Goal: Answer question/provide support: Share knowledge or assist other users

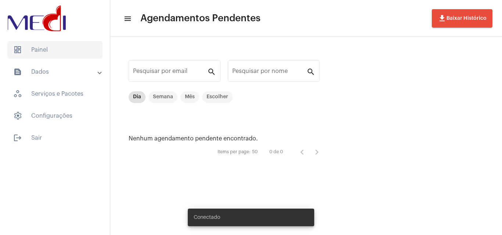
click at [63, 46] on span "dashboard Painel" at bounding box center [54, 50] width 95 height 18
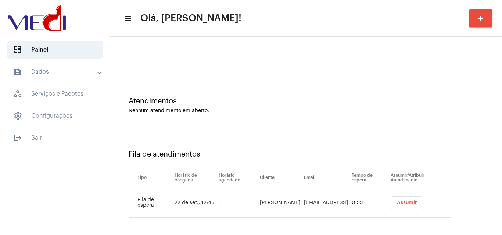
scroll to position [10, 0]
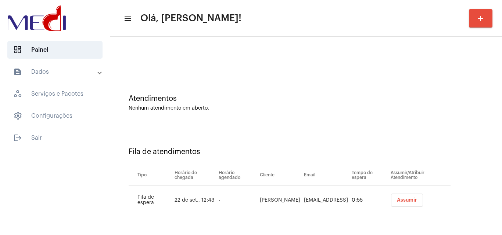
click at [400, 199] on span "Assumir" at bounding box center [407, 200] width 20 height 5
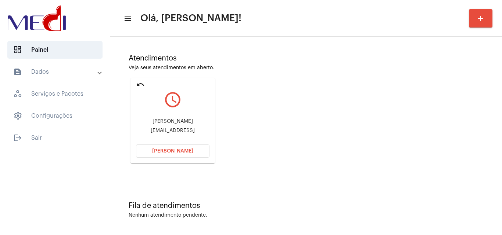
scroll to position [52, 0]
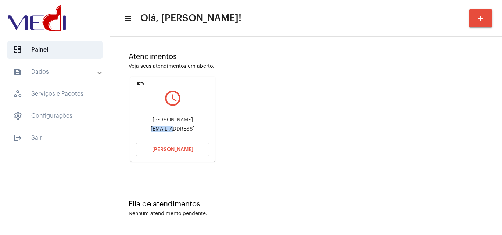
drag, startPoint x: 139, startPoint y: 129, endPoint x: 166, endPoint y: 130, distance: 26.9
click at [163, 131] on div "pbramalho86@gmail.comp" at bounding box center [172, 130] width 73 height 6
click at [150, 146] on button "Abrir Chamada" at bounding box center [172, 149] width 73 height 13
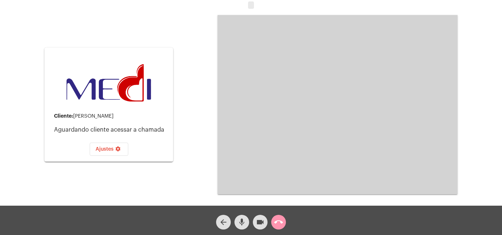
click at [279, 222] on mat-icon "call_end" at bounding box center [278, 222] width 9 height 9
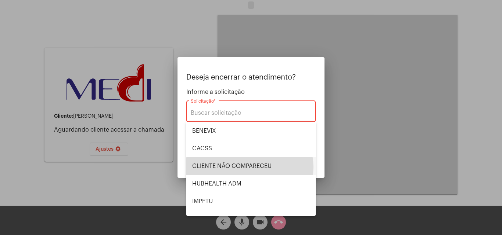
drag, startPoint x: 249, startPoint y: 168, endPoint x: 255, endPoint y: 165, distance: 6.3
click at [250, 168] on span "CLIENTE NÃO COMPARECEU" at bounding box center [251, 167] width 118 height 18
type input "CLIENTE NÃO COMPARECEU"
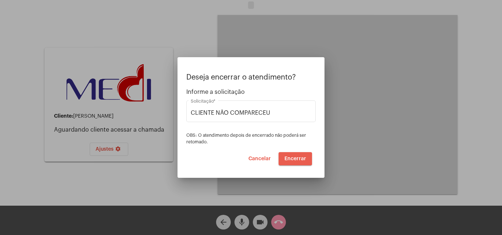
drag, startPoint x: 291, startPoint y: 159, endPoint x: 287, endPoint y: 159, distance: 3.7
click at [288, 158] on span "Encerrar" at bounding box center [295, 158] width 22 height 5
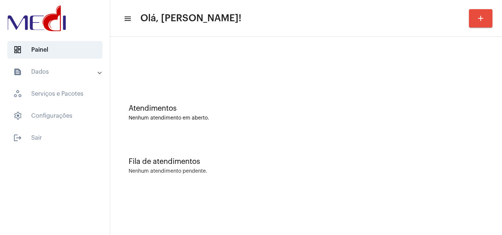
click at [345, 158] on div "Fila de atendimentos" at bounding box center [306, 162] width 355 height 8
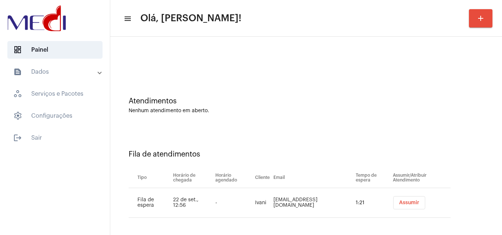
scroll to position [10, 0]
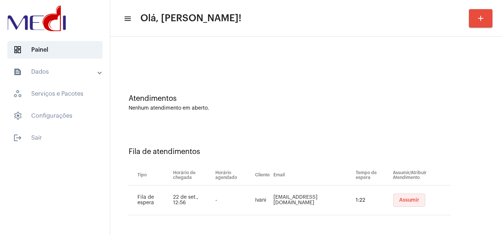
click at [404, 195] on button "Assumir" at bounding box center [409, 200] width 32 height 13
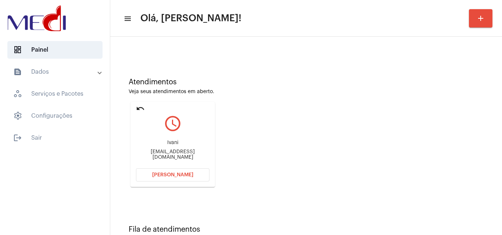
scroll to position [52, 0]
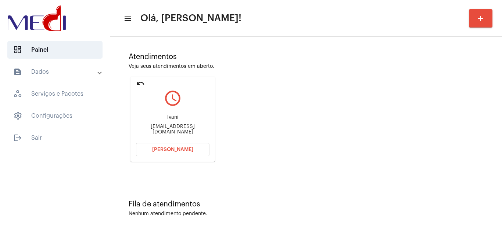
drag, startPoint x: 136, startPoint y: 129, endPoint x: 163, endPoint y: 131, distance: 27.2
click at [163, 131] on div "Ivanivicente29@gmail.com" at bounding box center [172, 129] width 73 height 11
copy div "Ivanivicen"
click at [195, 148] on button "Abrir Chamada" at bounding box center [172, 149] width 73 height 13
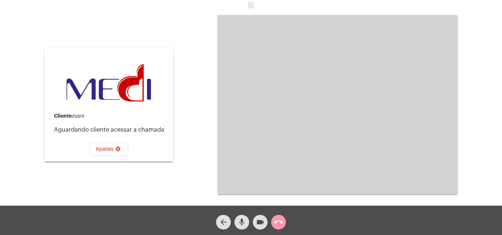
click at [248, 224] on button "mic" at bounding box center [241, 222] width 15 height 15
click at [277, 226] on mat-icon "call_end" at bounding box center [278, 222] width 9 height 9
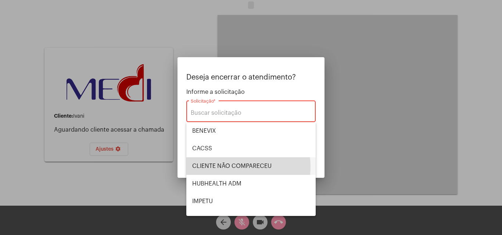
click at [230, 166] on span "CLIENTE NÃO COMPARECEU" at bounding box center [251, 167] width 118 height 18
type input "CLIENTE NÃO COMPARECEU"
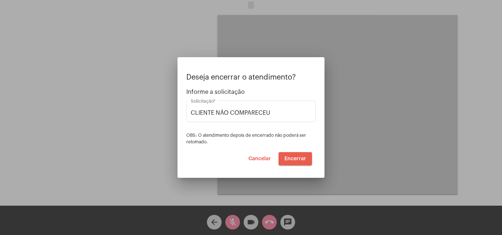
click at [295, 162] on button "Encerrar" at bounding box center [294, 158] width 33 height 13
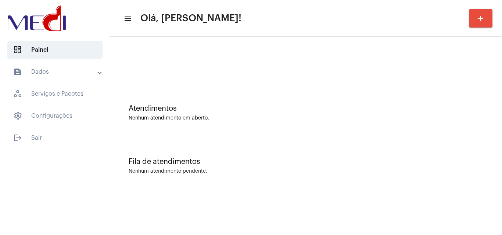
click at [279, 108] on div "Atendimentos" at bounding box center [306, 109] width 355 height 8
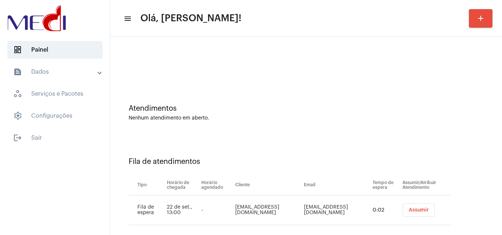
click at [413, 209] on span "Assumir" at bounding box center [418, 210] width 20 height 5
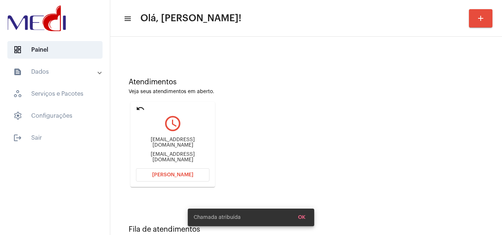
scroll to position [52, 0]
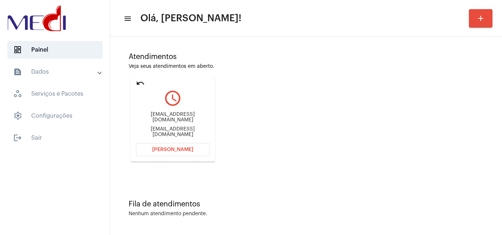
click at [154, 150] on span "[PERSON_NAME]" at bounding box center [172, 149] width 41 height 5
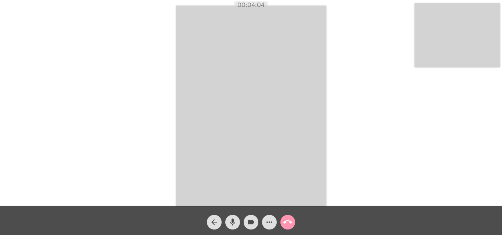
click at [234, 221] on mat-icon "mic" at bounding box center [232, 222] width 9 height 9
click at [234, 225] on mat-icon "mic_off" at bounding box center [232, 222] width 9 height 9
click at [288, 227] on mat-icon "call_end" at bounding box center [287, 222] width 9 height 9
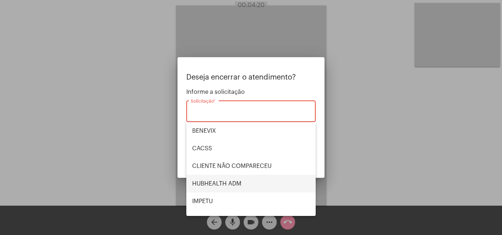
scroll to position [153, 0]
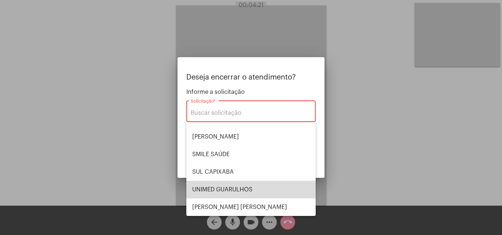
click at [252, 187] on span "UNIMED GUARULHOS" at bounding box center [251, 190] width 118 height 18
type input "UNIMED GUARULHOS"
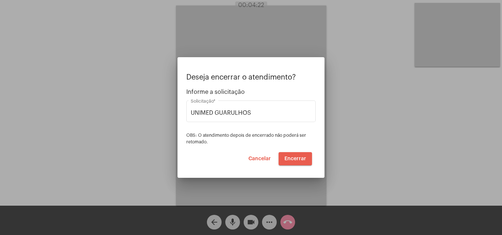
click at [293, 159] on span "Encerrar" at bounding box center [295, 158] width 22 height 5
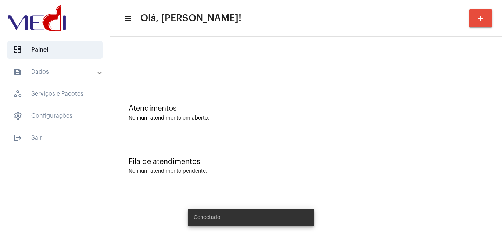
click at [280, 149] on div "Fila de atendimentos Nenhum atendimento pendente." at bounding box center [306, 162] width 384 height 53
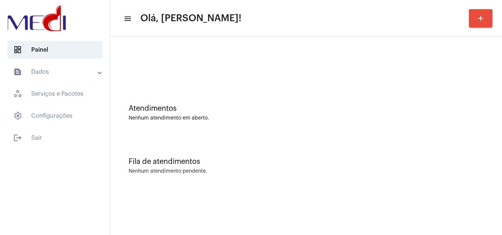
click at [256, 121] on div "Nenhum atendimento em aberto." at bounding box center [306, 119] width 355 height 6
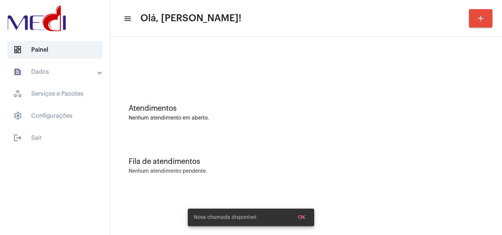
click at [296, 84] on div "Atendimentos Nenhum atendimento em aberto." at bounding box center [306, 109] width 384 height 53
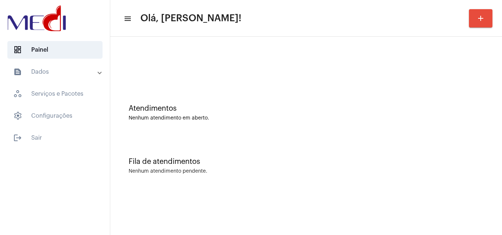
click at [231, 184] on div "Fila de atendimentos Nenhum atendimento pendente." at bounding box center [306, 162] width 384 height 53
click at [243, 43] on div at bounding box center [306, 61] width 384 height 42
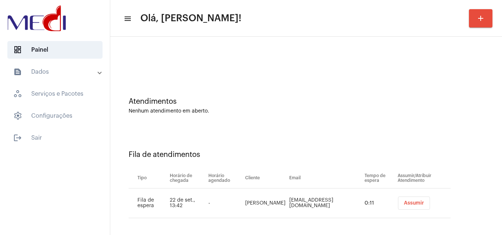
scroll to position [10, 0]
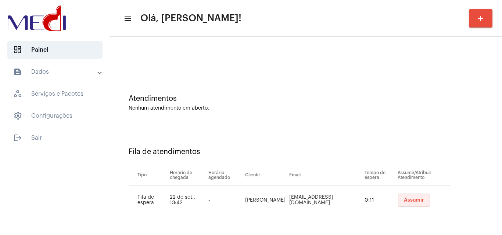
click at [404, 201] on span "Assumir" at bounding box center [414, 200] width 20 height 5
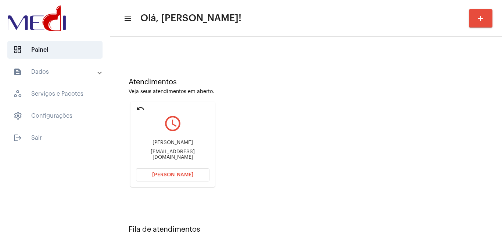
scroll to position [52, 0]
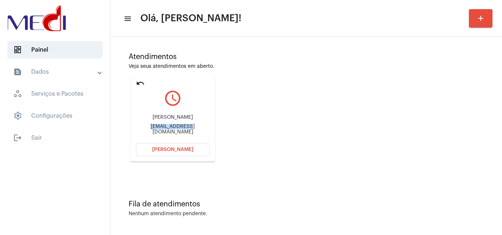
drag, startPoint x: 134, startPoint y: 129, endPoint x: 175, endPoint y: 128, distance: 40.4
click at [175, 128] on mat-card "undo query_builder Andres andreagraminha@hotmail.com Abrir Chamada" at bounding box center [172, 119] width 84 height 85
copy div "andreagraminha"
click at [145, 149] on button "Abrir Chamada" at bounding box center [172, 149] width 73 height 13
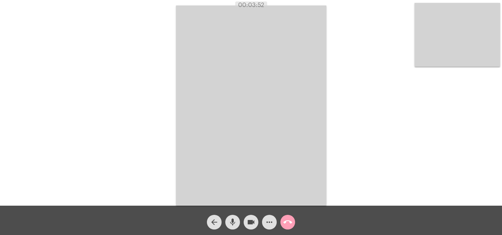
click at [289, 222] on mat-icon "call_end" at bounding box center [287, 222] width 9 height 9
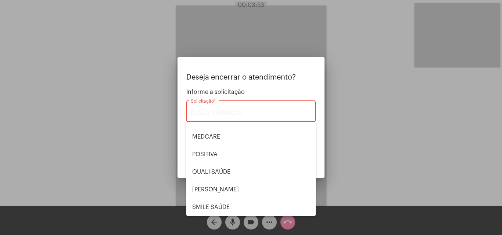
scroll to position [153, 0]
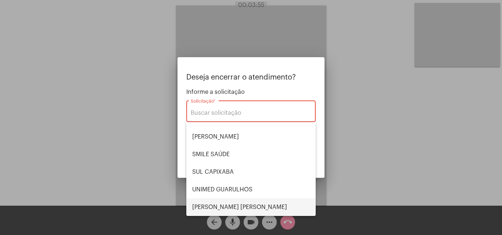
click at [246, 206] on span "[PERSON_NAME] [PERSON_NAME]" at bounding box center [251, 208] width 118 height 18
type input "VERA CRUZ"
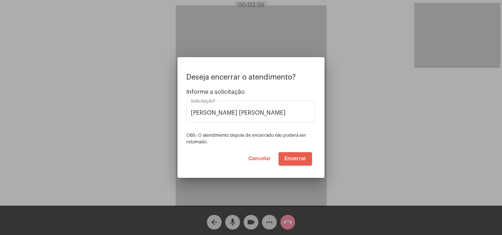
click at [295, 159] on span "Encerrar" at bounding box center [295, 158] width 22 height 5
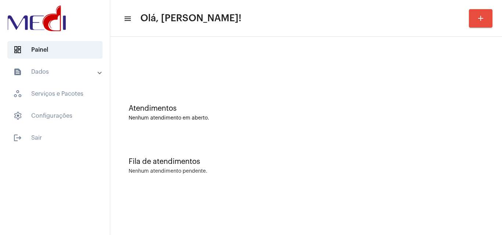
click at [204, 114] on div "Atendimentos Nenhum atendimento em aberto." at bounding box center [306, 113] width 355 height 17
drag, startPoint x: 297, startPoint y: 137, endPoint x: 302, endPoint y: 129, distance: 9.1
click at [302, 129] on div "Atendimentos Nenhum atendimento em aberto. Fila de atendimentos Nenhum atendime…" at bounding box center [306, 114] width 384 height 149
click at [236, 103] on div "Atendimentos Nenhum atendimento em aberto." at bounding box center [306, 109] width 384 height 53
click at [267, 143] on div "Fila de atendimentos Nenhum atendimento pendente." at bounding box center [306, 162] width 384 height 53
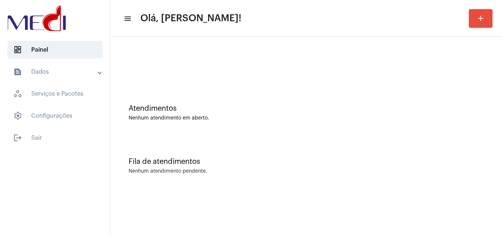
click at [220, 84] on div "Atendimentos Nenhum atendimento em aberto." at bounding box center [306, 109] width 384 height 53
click at [255, 124] on div "Atendimentos Nenhum atendimento em aberto." at bounding box center [306, 109] width 384 height 53
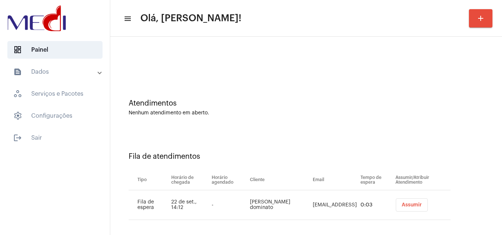
scroll to position [10, 0]
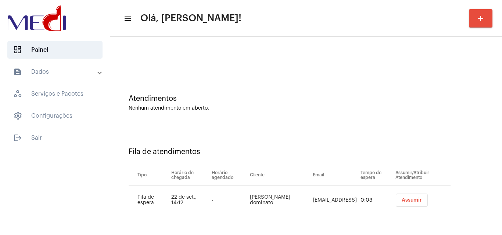
click at [409, 199] on span "Assumir" at bounding box center [412, 200] width 20 height 5
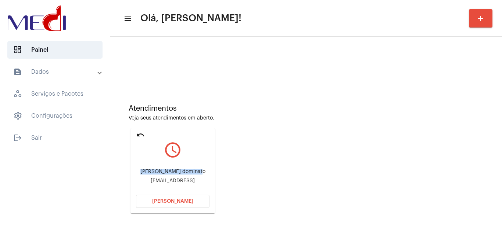
drag, startPoint x: 142, startPoint y: 171, endPoint x: 200, endPoint y: 172, distance: 58.1
click at [200, 172] on div "Sofia soares dominato" at bounding box center [172, 172] width 73 height 6
copy div "Sofia soares dominato"
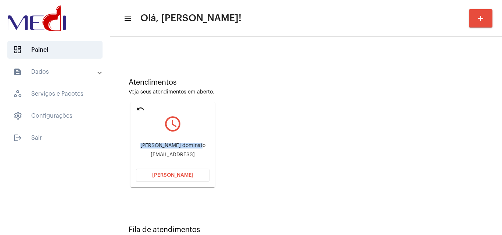
scroll to position [37, 0]
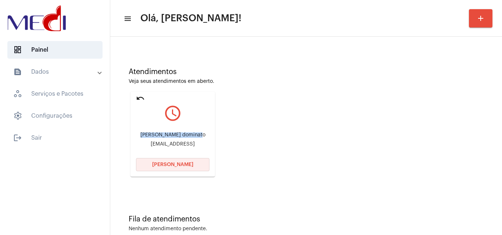
drag, startPoint x: 166, startPoint y: 165, endPoint x: 162, endPoint y: 150, distance: 15.3
click at [166, 164] on span "Abrir Chamada" at bounding box center [172, 164] width 41 height 5
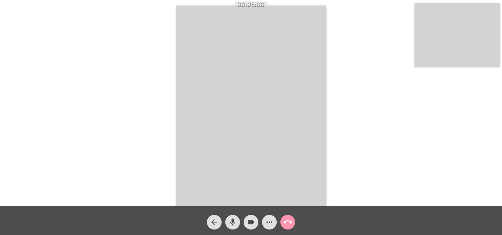
click at [286, 219] on mat-icon "call_end" at bounding box center [287, 222] width 9 height 9
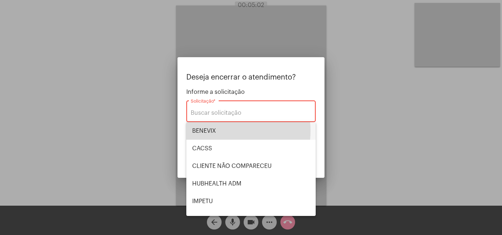
click at [223, 131] on span "BENEVIX" at bounding box center [251, 131] width 118 height 18
type input "BENEVIX"
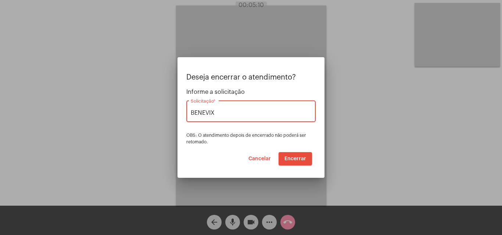
click at [295, 158] on span "Encerrar" at bounding box center [295, 158] width 22 height 5
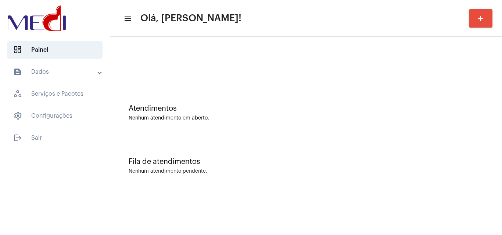
click at [279, 94] on div "Atendimentos Nenhum atendimento em aberto." at bounding box center [306, 109] width 384 height 53
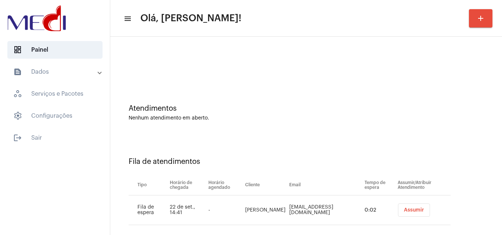
click at [409, 210] on span "Assumir" at bounding box center [414, 210] width 20 height 5
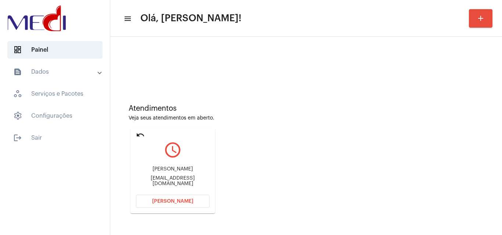
drag, startPoint x: 149, startPoint y: 172, endPoint x: 182, endPoint y: 169, distance: 33.2
click at [182, 169] on div "Henri Klink Simoes henrisimoes@terra.com.br" at bounding box center [172, 176] width 73 height 33
drag, startPoint x: 139, startPoint y: 178, endPoint x: 164, endPoint y: 179, distance: 25.4
click at [164, 179] on div "Henri Klink Simoes henrisimoes@terra.com.br" at bounding box center [172, 176] width 73 height 33
copy div "henrisimo"
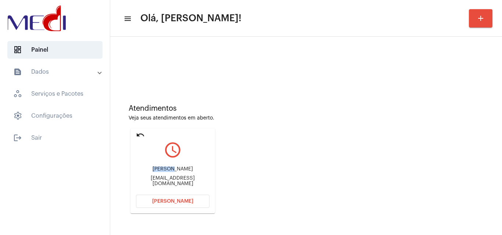
drag, startPoint x: 148, startPoint y: 172, endPoint x: 168, endPoint y: 168, distance: 21.0
click at [168, 168] on div "Henri Klink Simoes henrisimoes@terra.com.br" at bounding box center [172, 176] width 73 height 33
copy div "Henri K"
click at [178, 202] on span "Abrir Chamada" at bounding box center [172, 201] width 41 height 5
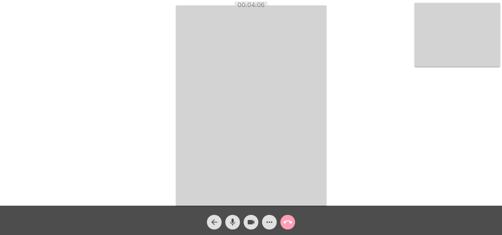
click at [288, 224] on mat-icon "call_end" at bounding box center [287, 222] width 9 height 9
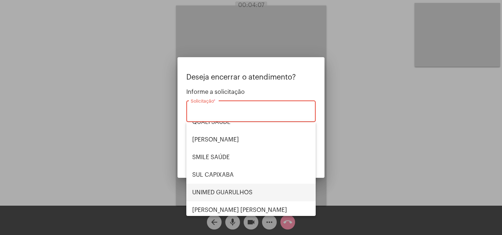
scroll to position [153, 0]
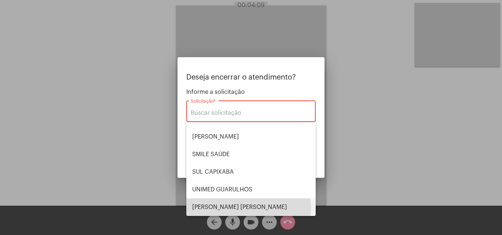
click at [228, 209] on span "VERA CRUZ" at bounding box center [251, 208] width 118 height 18
type input "VERA CRUZ"
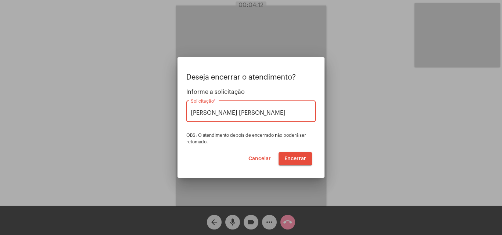
click at [294, 158] on span "Encerrar" at bounding box center [295, 158] width 22 height 5
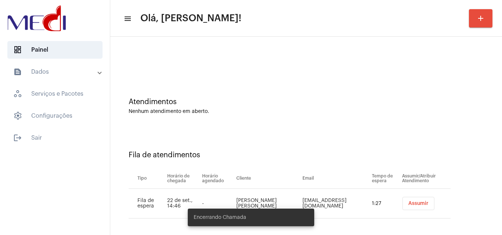
scroll to position [10, 0]
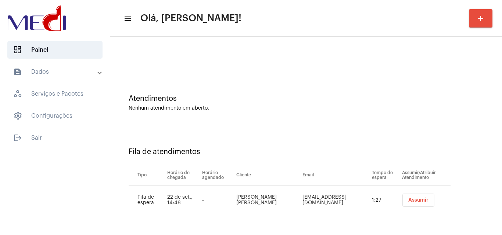
click at [408, 202] on span "Assumir" at bounding box center [418, 200] width 20 height 5
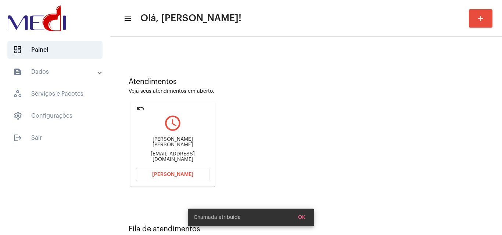
scroll to position [52, 0]
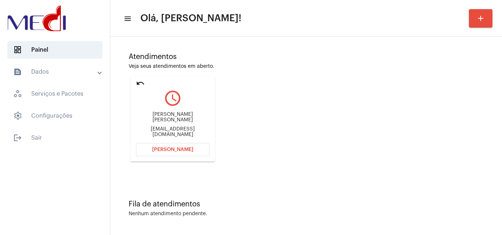
drag, startPoint x: 137, startPoint y: 116, endPoint x: 165, endPoint y: 117, distance: 28.3
click at [165, 117] on div "Ana Clara Andrade Martins ivanivicente29@gmail.com" at bounding box center [172, 124] width 73 height 33
copy div "Ana Clara"
click at [171, 152] on button "[PERSON_NAME]" at bounding box center [172, 149] width 73 height 13
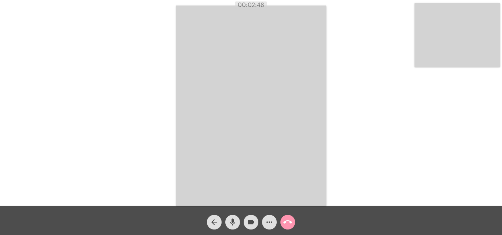
click at [288, 225] on mat-icon "call_end" at bounding box center [287, 222] width 9 height 9
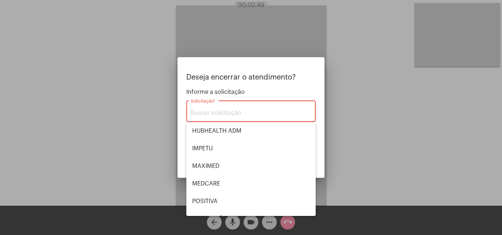
scroll to position [153, 0]
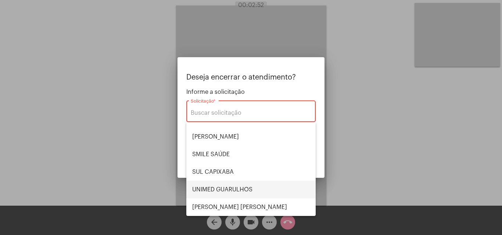
click at [231, 192] on span "UNIMED GUARULHOS" at bounding box center [251, 190] width 118 height 18
type input "UNIMED GUARULHOS"
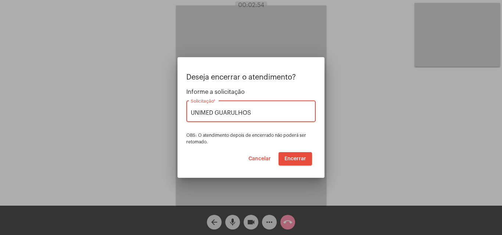
click at [284, 157] on button "Encerrar" at bounding box center [294, 158] width 33 height 13
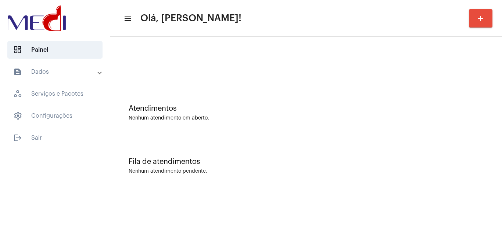
click at [269, 94] on div "Atendimentos Nenhum atendimento em aberto." at bounding box center [306, 109] width 384 height 53
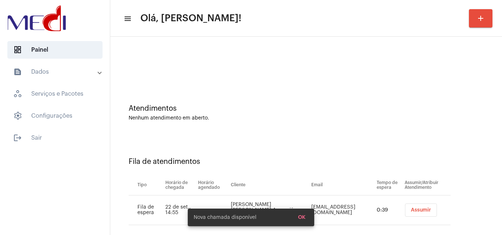
scroll to position [10, 0]
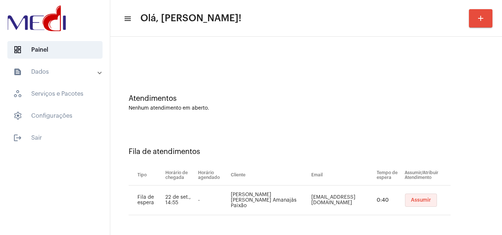
click at [413, 201] on span "Assumir" at bounding box center [421, 200] width 20 height 5
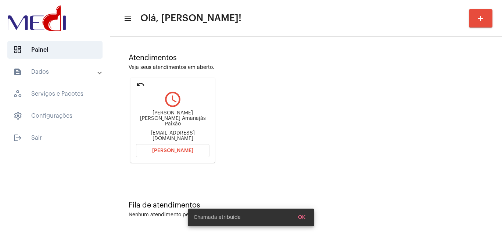
scroll to position [52, 0]
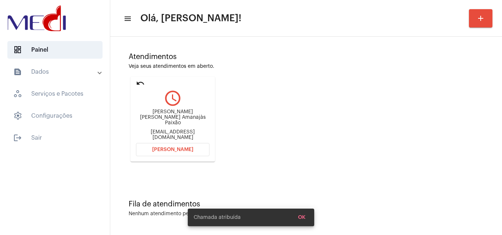
drag, startPoint x: 135, startPoint y: 119, endPoint x: 192, endPoint y: 118, distance: 57.3
click at [192, 118] on mat-card "undo query_builder Alan Fabrício Amanajàs Paixão alanpaixao527@gmail.com Abrir …" at bounding box center [172, 119] width 84 height 85
copy div "Alan Fabrício Amanajàs"
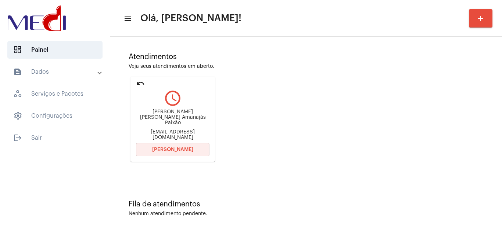
click at [175, 146] on button "[PERSON_NAME]" at bounding box center [172, 149] width 73 height 13
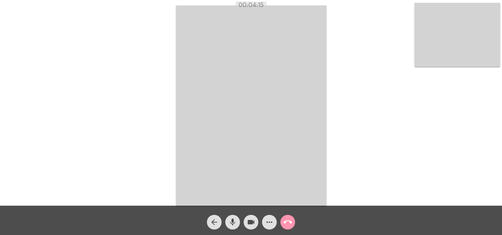
click at [291, 227] on span "call_end" at bounding box center [287, 222] width 9 height 15
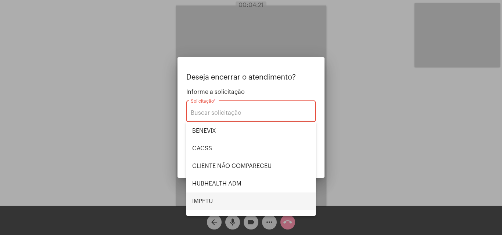
click at [218, 195] on span "IMPETU" at bounding box center [251, 202] width 118 height 18
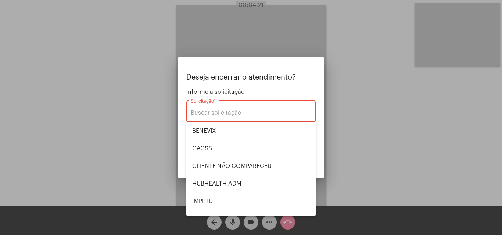
type input "IMPETU"
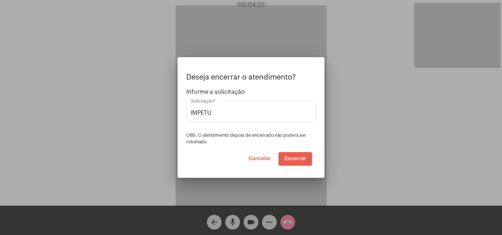
click at [294, 164] on button "Encerrar" at bounding box center [294, 158] width 33 height 13
click at [295, 158] on span "Encerrar" at bounding box center [295, 158] width 22 height 5
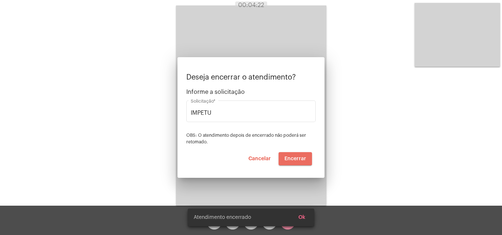
click at [295, 158] on span "Encerrar" at bounding box center [295, 158] width 22 height 5
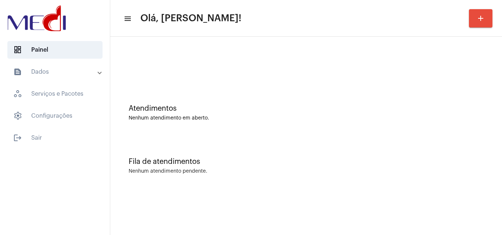
click at [295, 130] on div "Atendimentos Nenhum atendimento em aberto." at bounding box center [306, 109] width 384 height 53
click at [260, 137] on div "Fila de atendimentos Nenhum atendimento pendente." at bounding box center [306, 162] width 384 height 53
click at [221, 115] on div "Atendimentos Nenhum atendimento em aberto." at bounding box center [306, 113] width 355 height 17
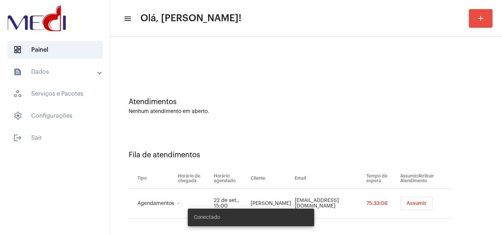
scroll to position [10, 0]
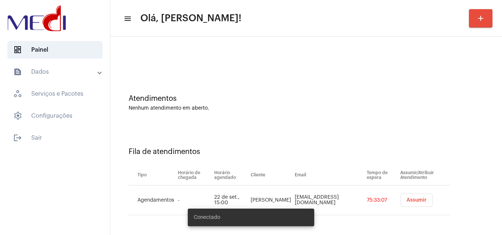
click at [410, 201] on span "Assumir" at bounding box center [416, 200] width 20 height 5
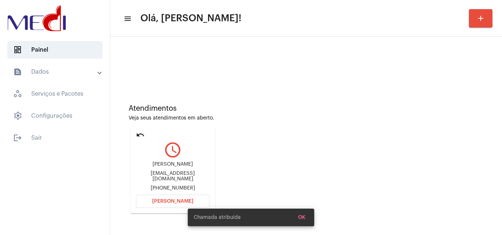
scroll to position [52, 0]
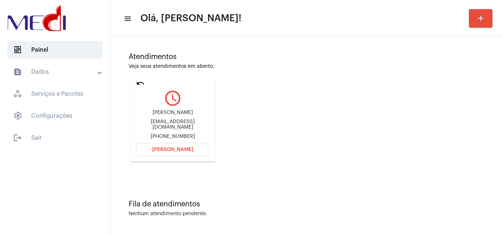
drag, startPoint x: 134, startPoint y: 112, endPoint x: 198, endPoint y: 115, distance: 64.0
click at [198, 114] on mat-card "undo query_builder Maria Eduarda Ramos Ribeiro sfreitas.araujo75@yahoo.com +557…" at bounding box center [172, 119] width 84 height 85
copy div "Maria Eduarda Ramos Rib"
click at [166, 145] on button "Abrir Chamada" at bounding box center [172, 149] width 73 height 13
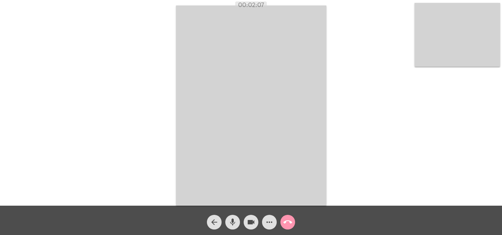
click at [287, 220] on mat-icon "call_end" at bounding box center [287, 222] width 9 height 9
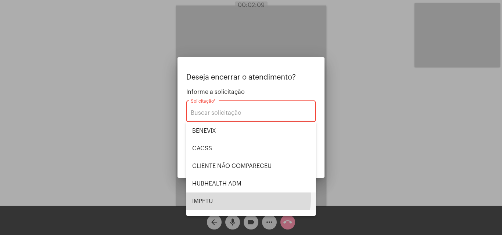
drag, startPoint x: 218, startPoint y: 198, endPoint x: 229, endPoint y: 196, distance: 11.2
click at [218, 198] on span "IMPETU" at bounding box center [251, 202] width 118 height 18
type input "IMPETU"
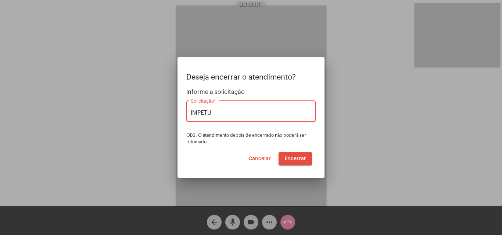
click at [292, 159] on span "Encerrar" at bounding box center [295, 158] width 22 height 5
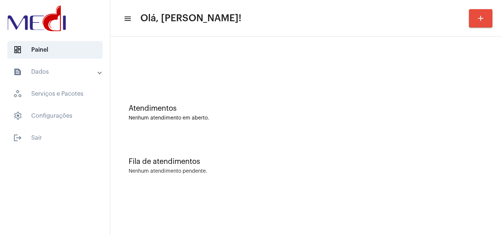
click at [191, 91] on div "Atendimentos Nenhum atendimento em aberto." at bounding box center [306, 109] width 384 height 53
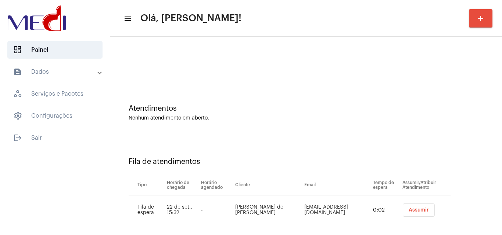
click at [421, 209] on span "Assumir" at bounding box center [418, 210] width 20 height 5
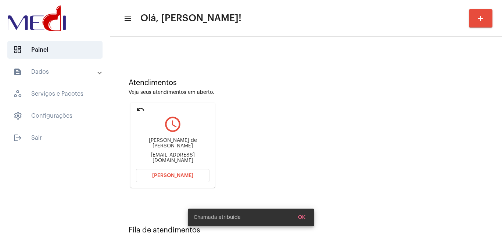
scroll to position [52, 0]
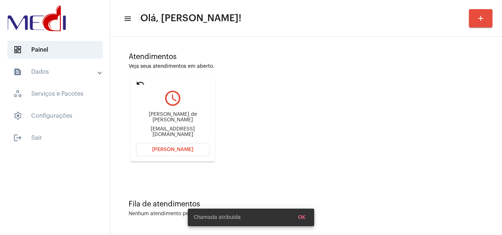
drag, startPoint x: 134, startPoint y: 120, endPoint x: 172, endPoint y: 118, distance: 38.3
click at [172, 118] on mat-card "undo query_builder Giselle Francine de Paula Pires gisellefrancinep@hotmail.com…" at bounding box center [172, 119] width 84 height 85
copy div "Giselle Francin"
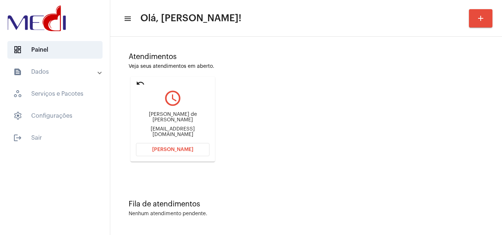
click at [450, 101] on div "Atendimentos Veja seus atendimentos em aberto. undo query_builder Giselle Franc…" at bounding box center [306, 105] width 384 height 148
click at [151, 151] on button "[PERSON_NAME]" at bounding box center [172, 149] width 73 height 13
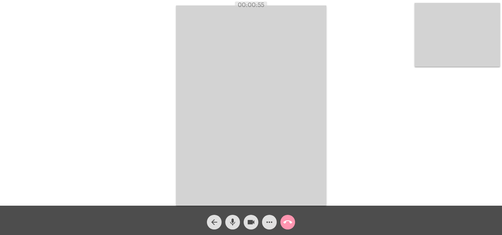
click at [232, 224] on mat-icon "mic" at bounding box center [232, 222] width 9 height 9
click at [252, 223] on mat-icon "videocam" at bounding box center [250, 222] width 9 height 9
drag, startPoint x: 252, startPoint y: 222, endPoint x: 238, endPoint y: 222, distance: 13.2
click at [250, 222] on mat-icon "videocam_off" at bounding box center [250, 222] width 9 height 9
click at [235, 221] on mat-icon "mic_off" at bounding box center [232, 222] width 9 height 9
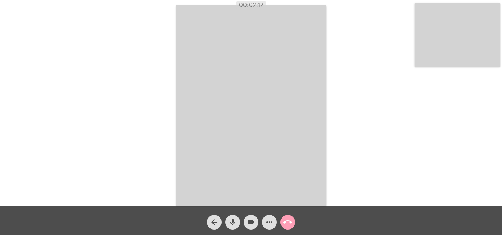
click at [287, 223] on mat-icon "call_end" at bounding box center [287, 222] width 9 height 9
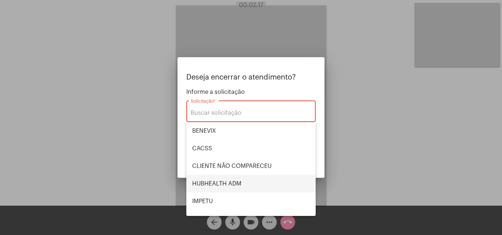
click at [222, 184] on span "HUBHEALTH ADM" at bounding box center [251, 184] width 118 height 18
type input "HUBHEALTH ADM"
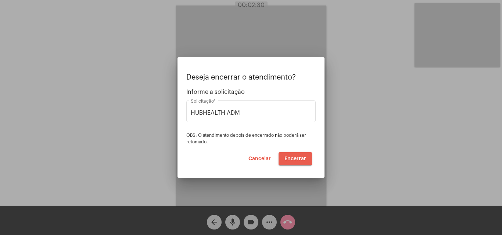
click at [290, 156] on button "Encerrar" at bounding box center [294, 158] width 33 height 13
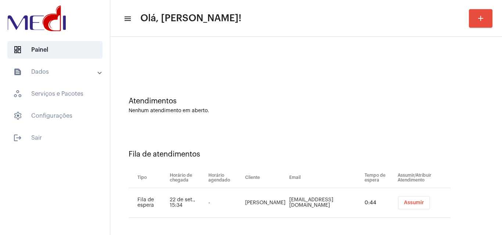
scroll to position [10, 0]
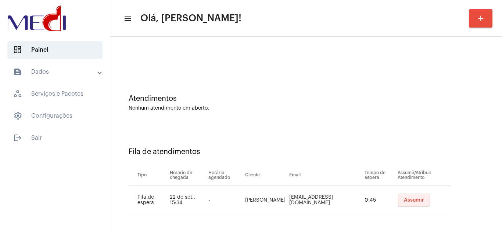
click at [406, 200] on span "Assumir" at bounding box center [414, 200] width 20 height 5
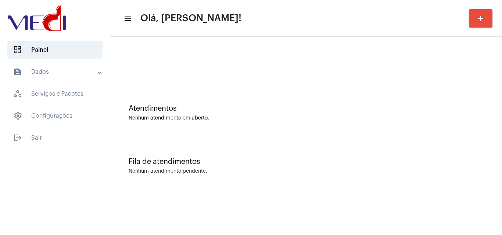
scroll to position [0, 0]
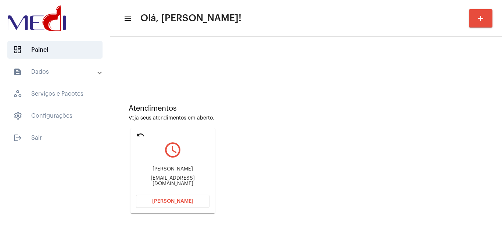
drag, startPoint x: 141, startPoint y: 166, endPoint x: 185, endPoint y: 170, distance: 43.9
click at [185, 170] on div "Maria Clara Ferrari Klink Simoes ferrarimariaclara58@terra.com.br" at bounding box center [172, 176] width 73 height 33
copy div "Maria Clara Ferra"
click at [186, 200] on span "[PERSON_NAME]" at bounding box center [172, 201] width 41 height 5
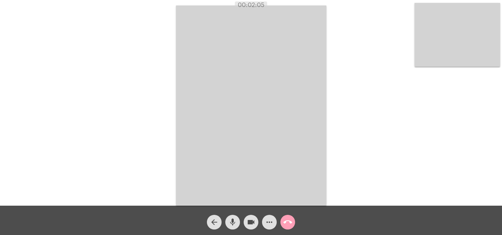
click at [290, 224] on mat-icon "call_end" at bounding box center [287, 222] width 9 height 9
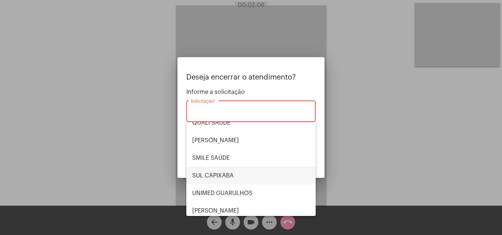
scroll to position [153, 0]
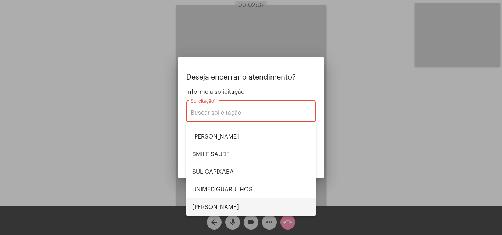
click at [237, 207] on span "[PERSON_NAME] [PERSON_NAME]" at bounding box center [251, 208] width 118 height 18
type input "[PERSON_NAME] [PERSON_NAME]"
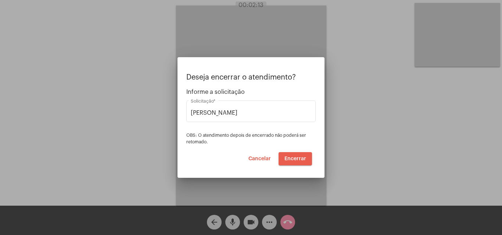
click at [289, 158] on span "Encerrar" at bounding box center [295, 158] width 22 height 5
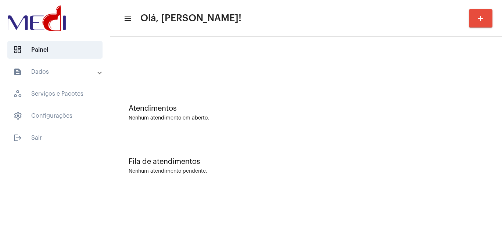
click at [229, 148] on div "Fila de atendimentos Nenhum atendimento pendente." at bounding box center [306, 162] width 384 height 53
click at [244, 95] on div "Atendimentos Nenhum atendimento em aberto." at bounding box center [306, 109] width 384 height 53
click at [300, 96] on div "Atendimentos Nenhum atendimento em aberto." at bounding box center [306, 109] width 384 height 53
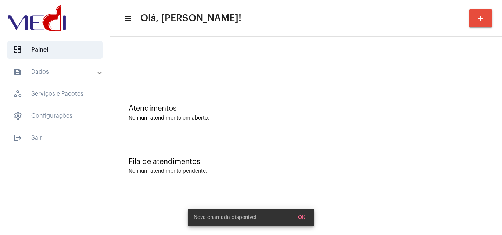
click at [386, 139] on div "Fila de atendimentos Nenhum atendimento pendente." at bounding box center [306, 162] width 384 height 53
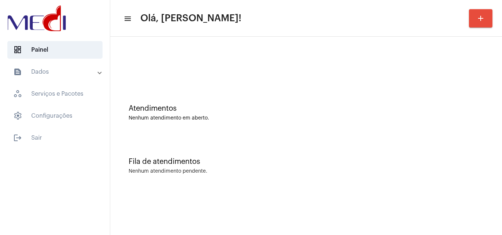
click at [199, 114] on div "Atendimentos Nenhum atendimento em aberto." at bounding box center [306, 113] width 355 height 17
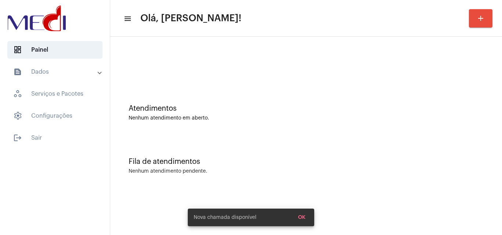
click at [232, 122] on div "Atendimentos Nenhum atendimento em aberto." at bounding box center [306, 109] width 384 height 53
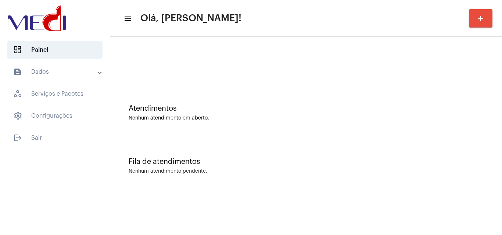
click at [219, 94] on div "Atendimentos Nenhum atendimento em aberto." at bounding box center [306, 109] width 384 height 53
click at [278, 116] on div "Nenhum atendimento em aberto." at bounding box center [306, 119] width 355 height 6
click at [206, 69] on div at bounding box center [306, 61] width 384 height 42
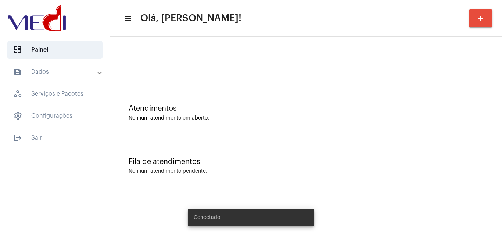
click at [258, 86] on div "Atendimentos Nenhum atendimento em aberto." at bounding box center [306, 109] width 384 height 53
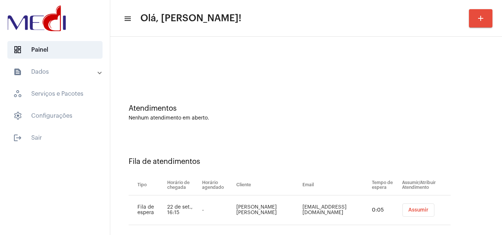
click at [411, 212] on span "Assumir" at bounding box center [418, 210] width 20 height 5
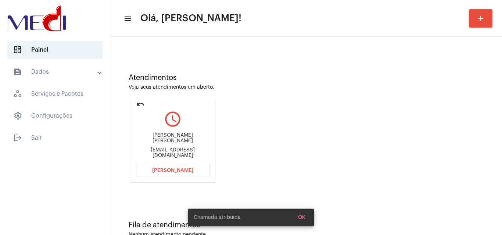
scroll to position [52, 0]
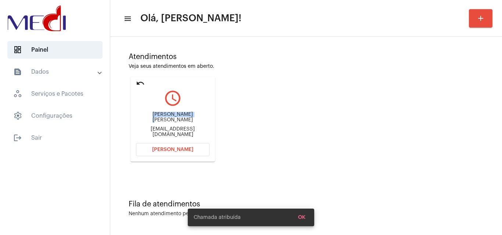
drag, startPoint x: 137, startPoint y: 117, endPoint x: 180, endPoint y: 114, distance: 43.5
click at [180, 114] on div "[PERSON_NAME] [PERSON_NAME] [PERSON_NAME][EMAIL_ADDRESS][DOMAIN_NAME]" at bounding box center [172, 124] width 73 height 33
copy div "[PERSON_NAME] [PERSON_NAME]"
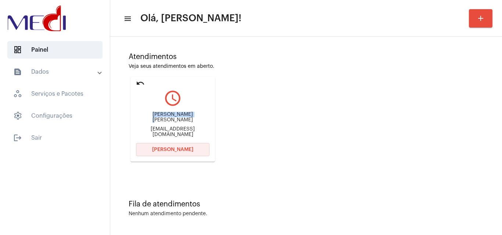
click at [174, 149] on span "[PERSON_NAME]" at bounding box center [172, 149] width 41 height 5
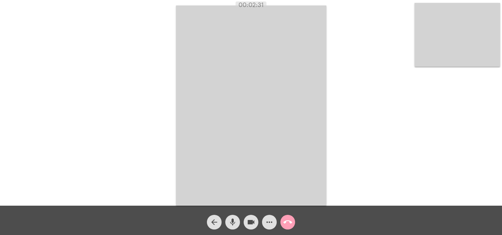
click at [292, 222] on button "call_end" at bounding box center [287, 222] width 15 height 15
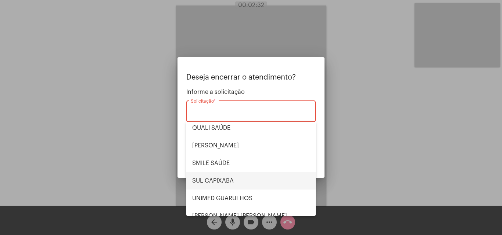
scroll to position [153, 0]
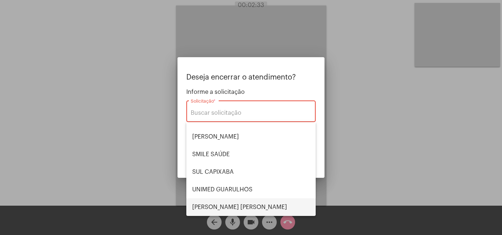
click at [228, 209] on span "[PERSON_NAME] [PERSON_NAME]" at bounding box center [251, 208] width 118 height 18
type input "[PERSON_NAME] [PERSON_NAME]"
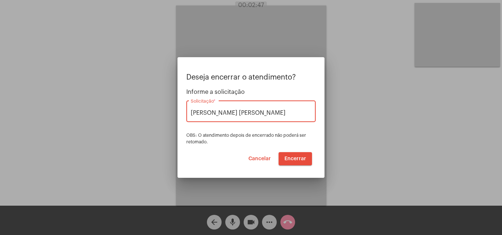
click at [289, 156] on span "Encerrar" at bounding box center [295, 158] width 22 height 5
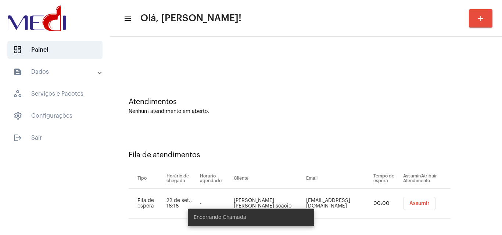
scroll to position [10, 0]
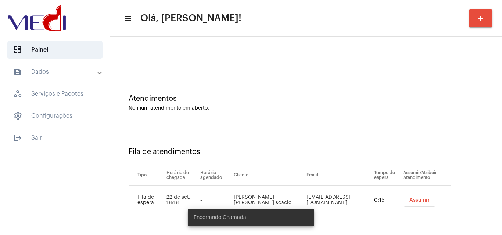
click at [409, 201] on span "Assumir" at bounding box center [419, 200] width 20 height 5
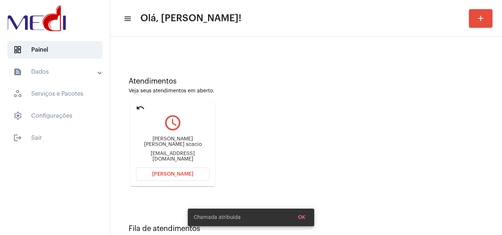
scroll to position [52, 0]
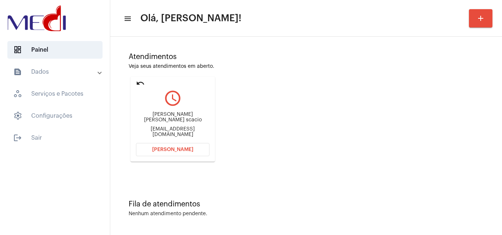
drag, startPoint x: 136, startPoint y: 123, endPoint x: 194, endPoint y: 118, distance: 57.6
click at [194, 118] on div "[PERSON_NAME] assulfi [PERSON_NAME] scacio [EMAIL_ADDRESS][DOMAIN_NAME]" at bounding box center [172, 124] width 73 height 33
copy div "[PERSON_NAME] assulfi [PERSON_NAME] sc"
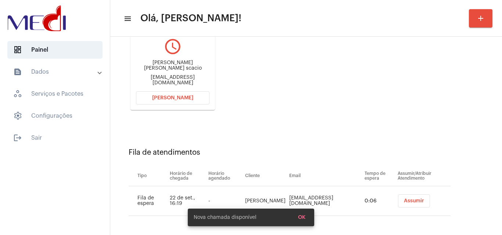
scroll to position [104, 0]
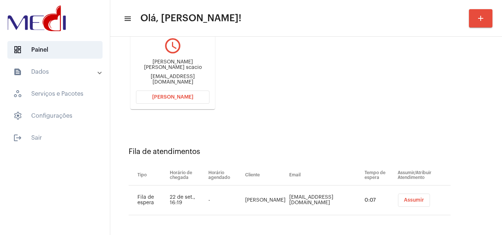
click at [405, 197] on button "Assumir" at bounding box center [414, 200] width 32 height 13
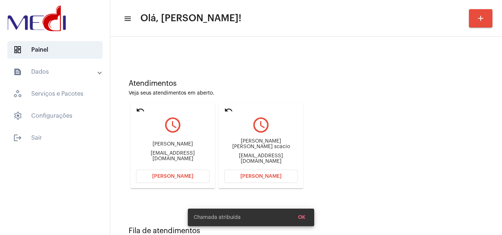
scroll to position [52, 0]
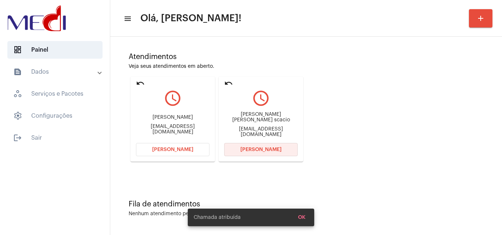
click at [263, 151] on span "[PERSON_NAME]" at bounding box center [260, 149] width 41 height 5
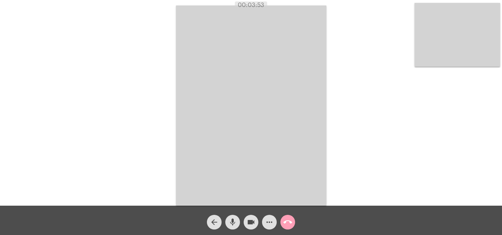
click at [289, 223] on mat-icon "call_end" at bounding box center [287, 222] width 9 height 9
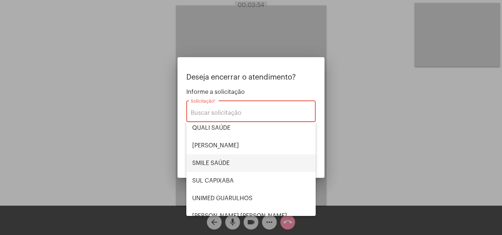
scroll to position [153, 0]
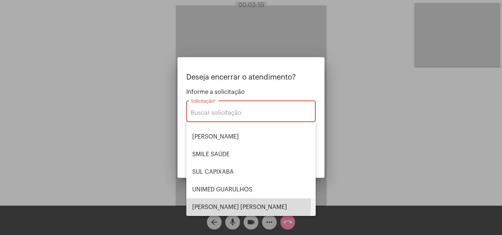
click at [238, 205] on span "[PERSON_NAME] [PERSON_NAME]" at bounding box center [251, 208] width 118 height 18
type input "[PERSON_NAME] [PERSON_NAME]"
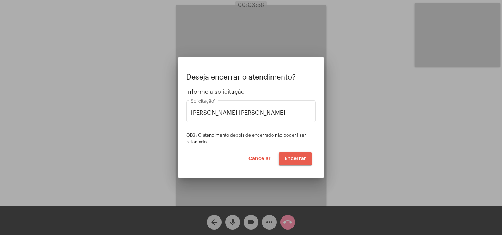
click at [290, 159] on span "Encerrar" at bounding box center [295, 158] width 22 height 5
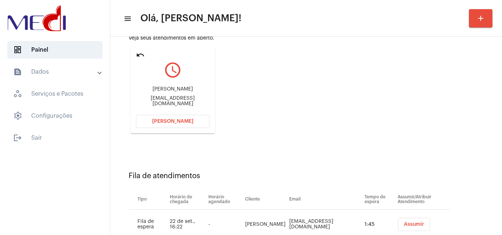
scroll to position [104, 0]
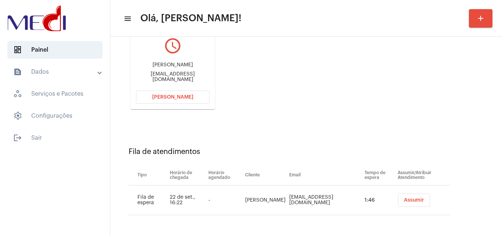
click at [404, 201] on span "Assumir" at bounding box center [414, 200] width 20 height 5
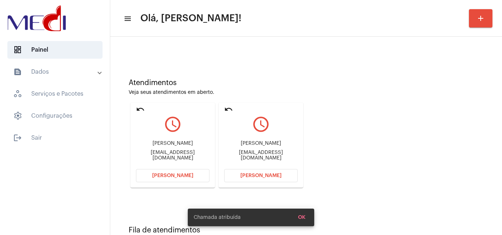
scroll to position [52, 0]
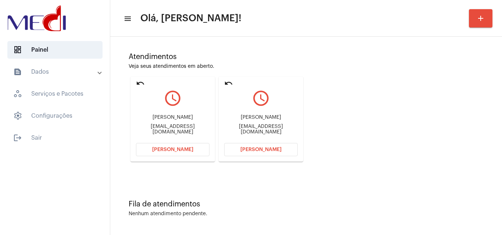
drag, startPoint x: 231, startPoint y: 130, endPoint x: 260, endPoint y: 131, distance: 29.4
click at [260, 131] on div "[EMAIL_ADDRESS][DOMAIN_NAME]" at bounding box center [260, 129] width 73 height 11
click at [258, 152] on button "[PERSON_NAME]" at bounding box center [260, 149] width 73 height 13
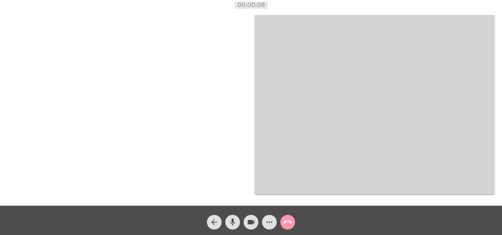
click at [270, 225] on mat-icon "more_horiz" at bounding box center [269, 222] width 9 height 9
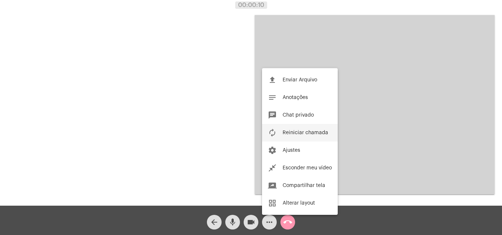
click at [292, 137] on button "autorenew Reiniciar chamada" at bounding box center [300, 133] width 76 height 18
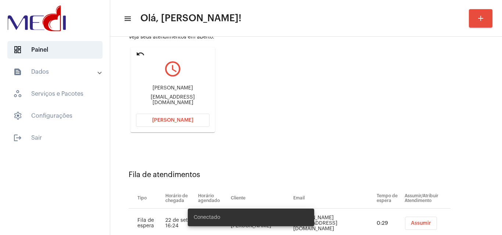
scroll to position [104, 0]
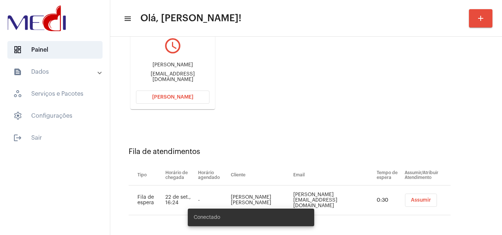
click at [411, 198] on span "Assumir" at bounding box center [421, 200] width 20 height 5
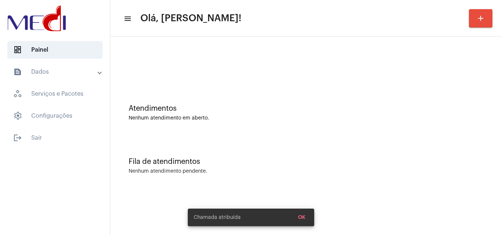
scroll to position [0, 0]
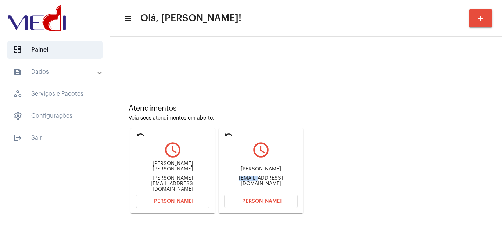
drag, startPoint x: 229, startPoint y: 183, endPoint x: 251, endPoint y: 181, distance: 21.8
click at [251, 181] on div "[EMAIL_ADDRESS][DOMAIN_NAME]" at bounding box center [260, 181] width 73 height 11
copy div "pbramal"
click at [252, 206] on button "[PERSON_NAME]" at bounding box center [260, 201] width 73 height 13
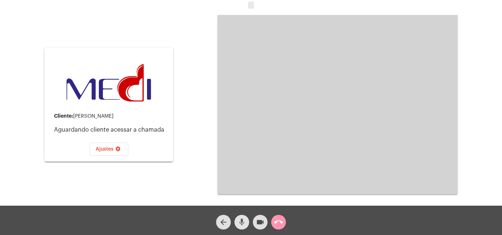
click at [237, 223] on button "mic" at bounding box center [241, 222] width 15 height 15
click at [279, 221] on mat-icon "call_end" at bounding box center [278, 222] width 9 height 9
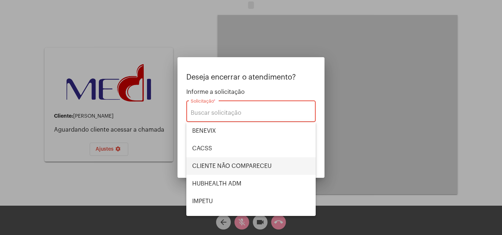
click at [228, 165] on span "CLIENTE NÃO COMPARECEU" at bounding box center [251, 167] width 118 height 18
type input "CLIENTE NÃO COMPARECEU"
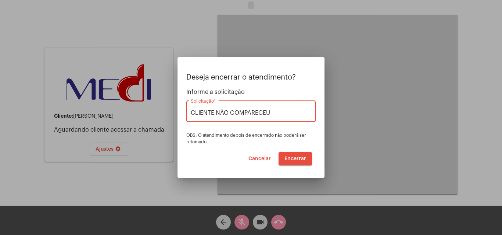
click at [287, 158] on span "Encerrar" at bounding box center [295, 158] width 22 height 5
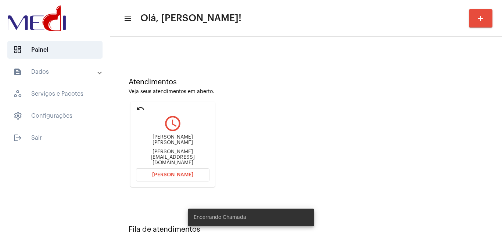
scroll to position [52, 0]
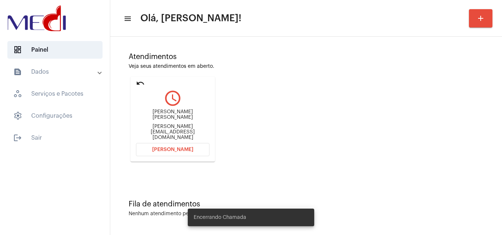
drag, startPoint x: 172, startPoint y: 120, endPoint x: 195, endPoint y: 120, distance: 23.1
click at [195, 120] on div "[PERSON_NAME] Silva [EMAIL_ADDRESS][DOMAIN_NAME]" at bounding box center [172, 124] width 73 height 33
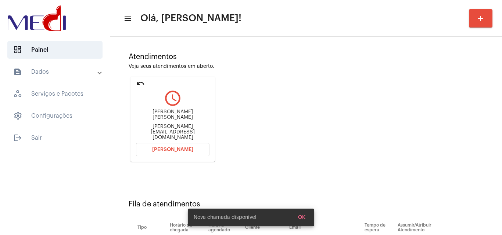
scroll to position [104, 0]
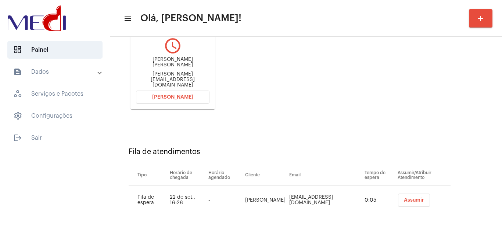
click at [404, 203] on span "Assumir" at bounding box center [414, 200] width 20 height 5
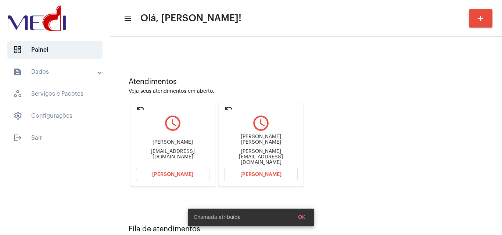
scroll to position [52, 0]
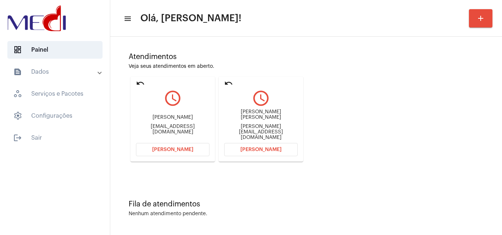
click at [267, 149] on span "[PERSON_NAME]" at bounding box center [260, 149] width 41 height 5
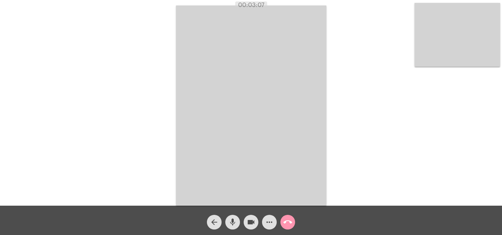
click at [292, 223] on button "call_end" at bounding box center [287, 222] width 15 height 15
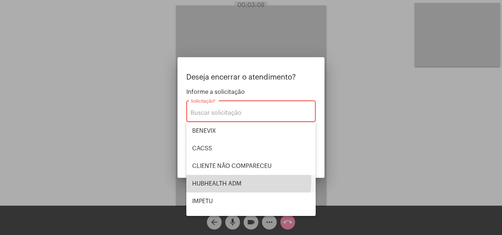
click at [216, 179] on span "HUBHEALTH ADM" at bounding box center [251, 184] width 118 height 18
type input "HUBHEALTH ADM"
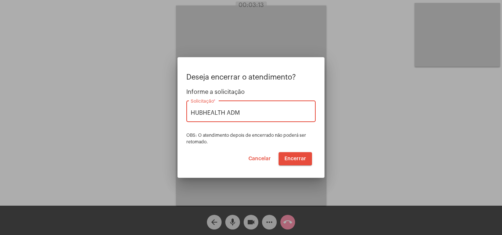
click at [294, 156] on span "Encerrar" at bounding box center [295, 158] width 22 height 5
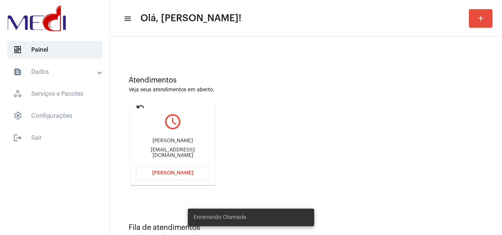
scroll to position [52, 0]
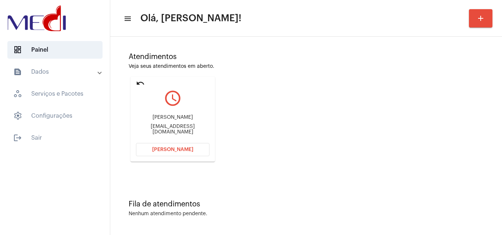
drag, startPoint x: 150, startPoint y: 131, endPoint x: 167, endPoint y: 129, distance: 17.3
click at [167, 129] on div "[EMAIL_ADDRESS][DOMAIN_NAME]" at bounding box center [172, 129] width 73 height 11
copy div "pricilagerm"
click at [144, 148] on button "[PERSON_NAME]" at bounding box center [172, 149] width 73 height 13
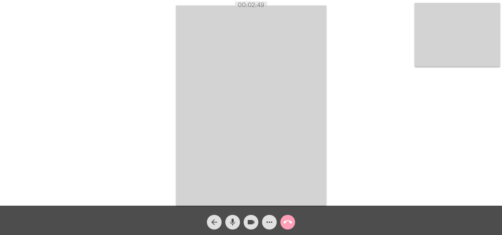
click at [287, 222] on mat-icon "call_end" at bounding box center [287, 222] width 9 height 9
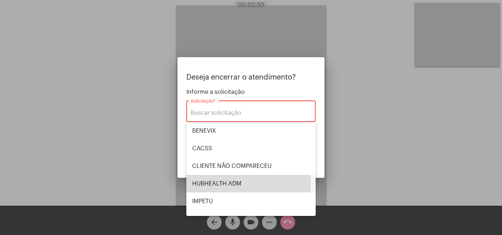
click at [244, 184] on span "HUBHEALTH ADM" at bounding box center [251, 184] width 118 height 18
type input "HUBHEALTH ADM"
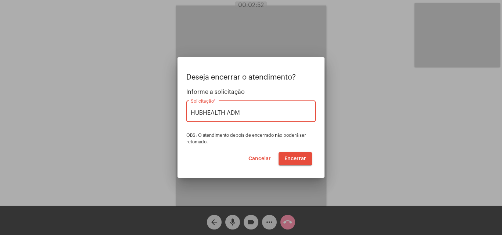
click at [297, 154] on button "Encerrar" at bounding box center [294, 158] width 33 height 13
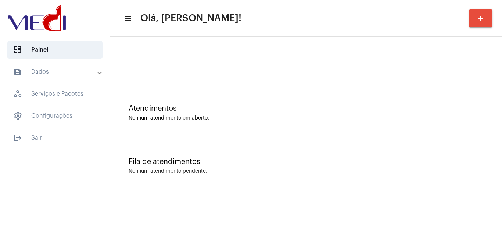
click at [215, 99] on div "Atendimentos Nenhum atendimento em aberto." at bounding box center [306, 109] width 384 height 53
click at [202, 107] on div "Atendimentos" at bounding box center [306, 109] width 355 height 8
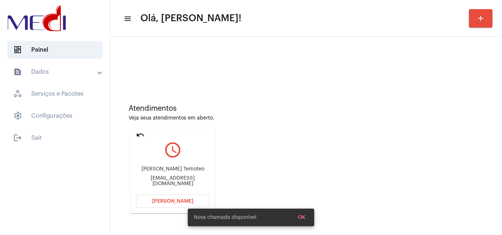
drag, startPoint x: 270, startPoint y: 128, endPoint x: 277, endPoint y: 129, distance: 7.0
click at [271, 127] on div "Atendimentos Veja seus atendimentos em aberto. undo query_builder [PERSON_NAME]…" at bounding box center [306, 157] width 384 height 148
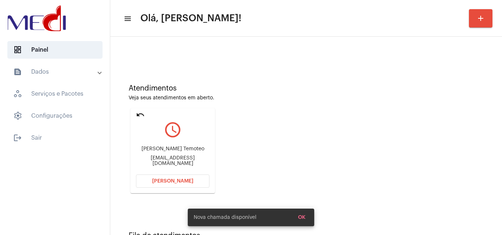
scroll to position [52, 0]
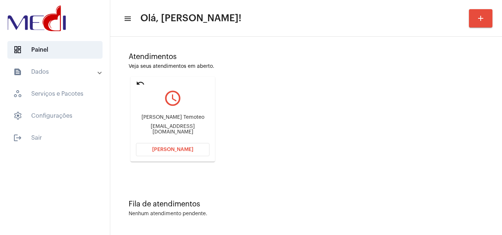
drag, startPoint x: 139, startPoint y: 120, endPoint x: 194, endPoint y: 119, distance: 55.1
click at [194, 119] on div "[PERSON_NAME] Temoteo" at bounding box center [172, 118] width 73 height 6
copy div "[PERSON_NAME] Tem"
click at [167, 149] on span "[PERSON_NAME]" at bounding box center [172, 149] width 41 height 5
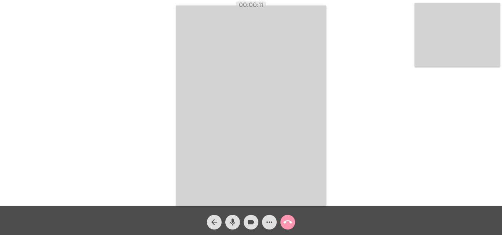
click at [270, 222] on mat-icon "more_horiz" at bounding box center [269, 222] width 9 height 9
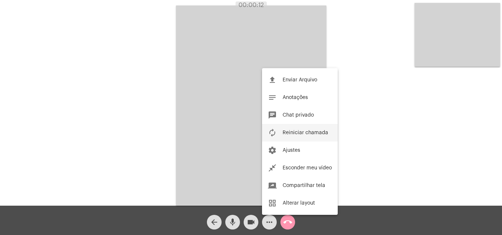
click at [305, 131] on span "Reiniciar chamada" at bounding box center [305, 132] width 46 height 5
